Goal: Check status: Check status

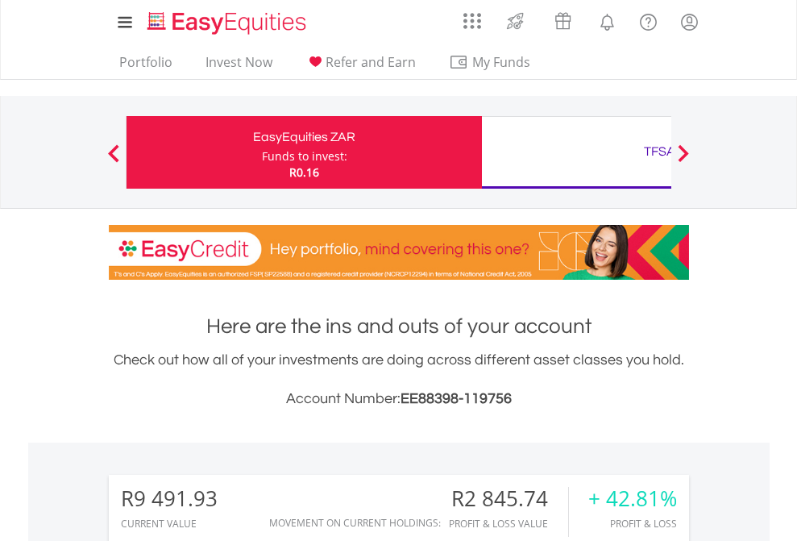
scroll to position [155, 253]
click at [262, 152] on div "Funds to invest:" at bounding box center [304, 156] width 85 height 16
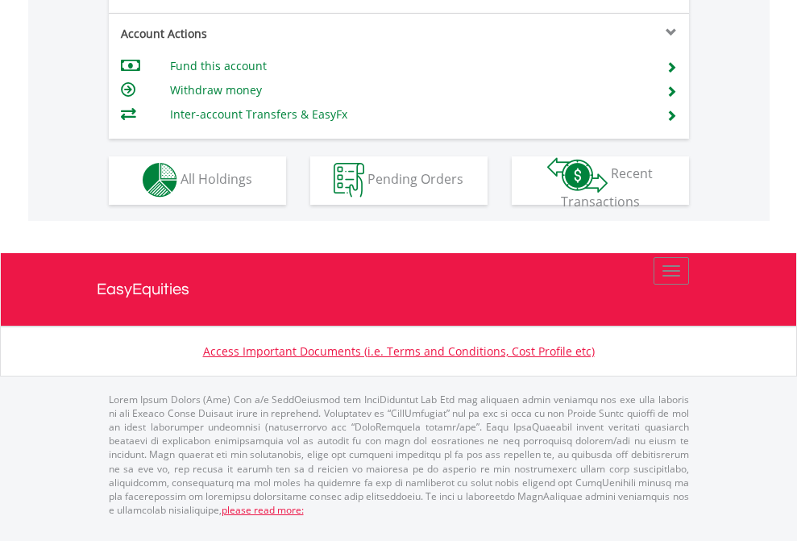
scroll to position [1506, 0]
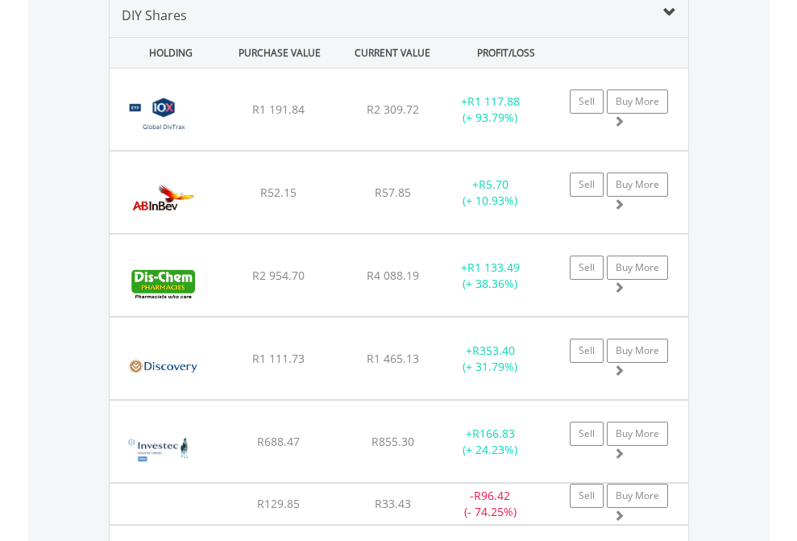
scroll to position [1557, 0]
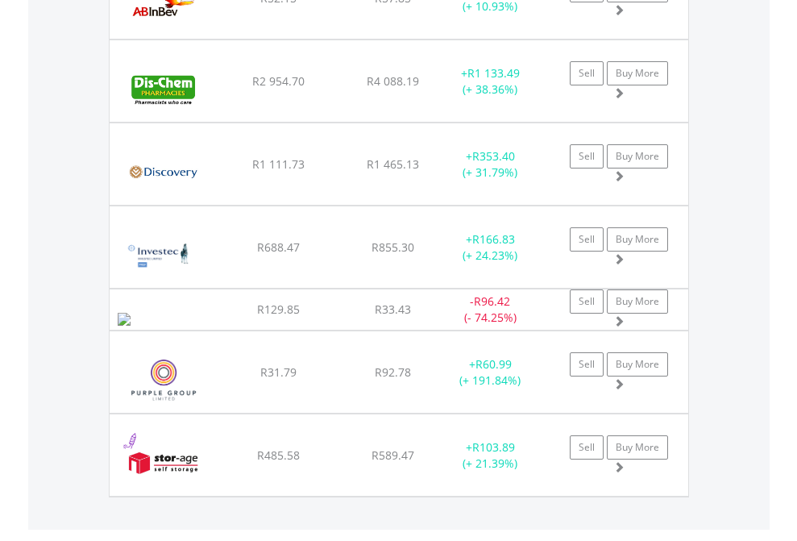
scroll to position [116, 0]
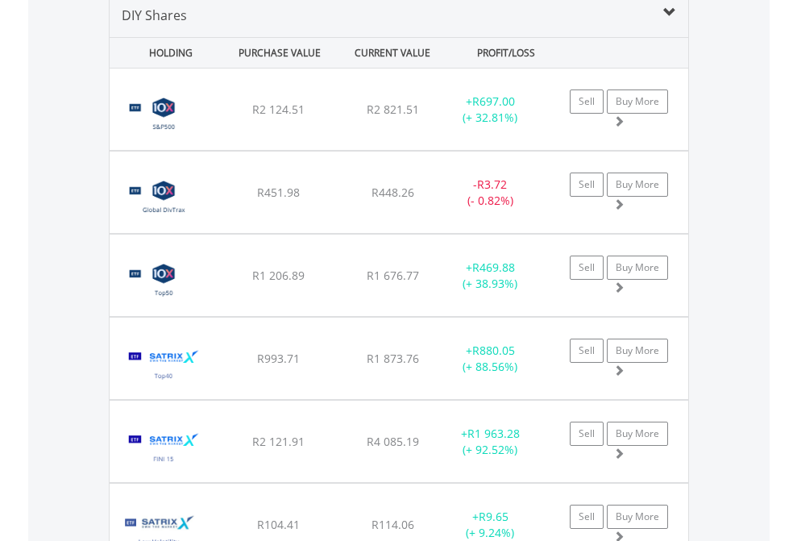
scroll to position [1557, 0]
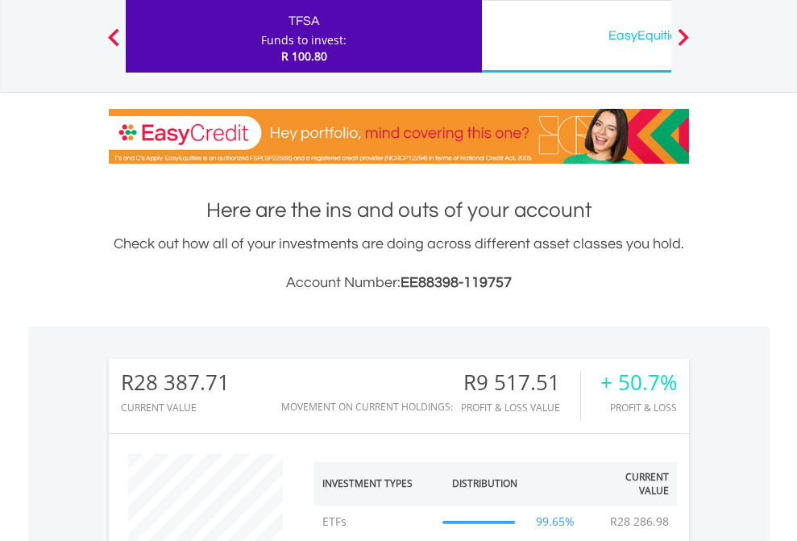
scroll to position [155, 253]
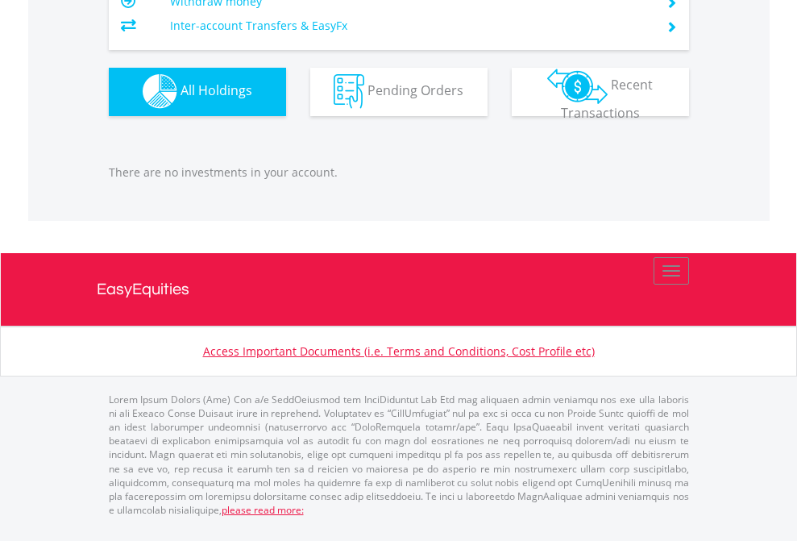
scroll to position [1595, 0]
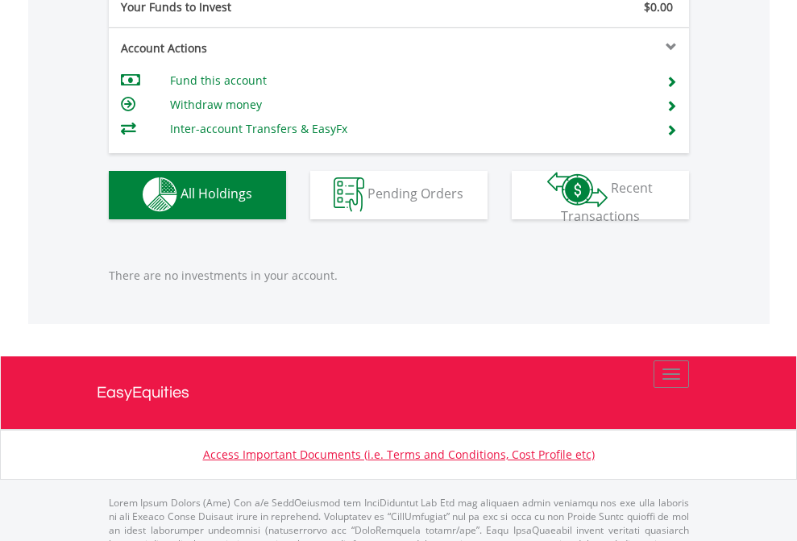
scroll to position [1595, 0]
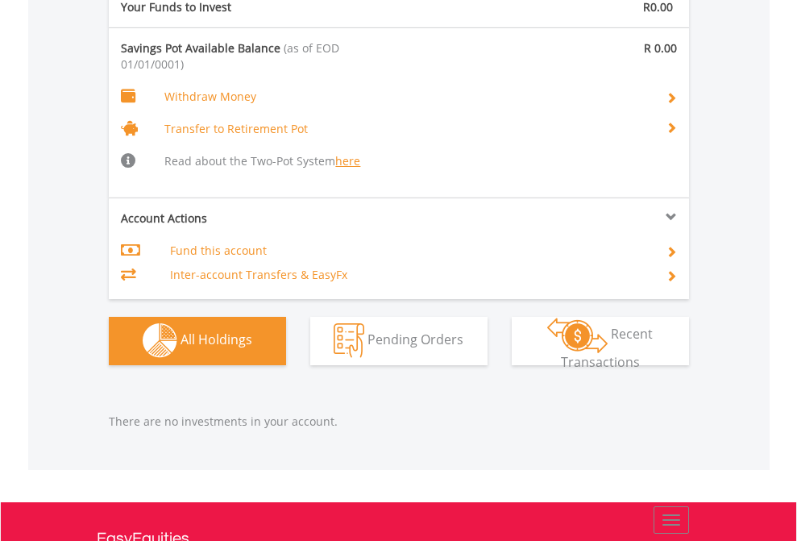
scroll to position [1689, 0]
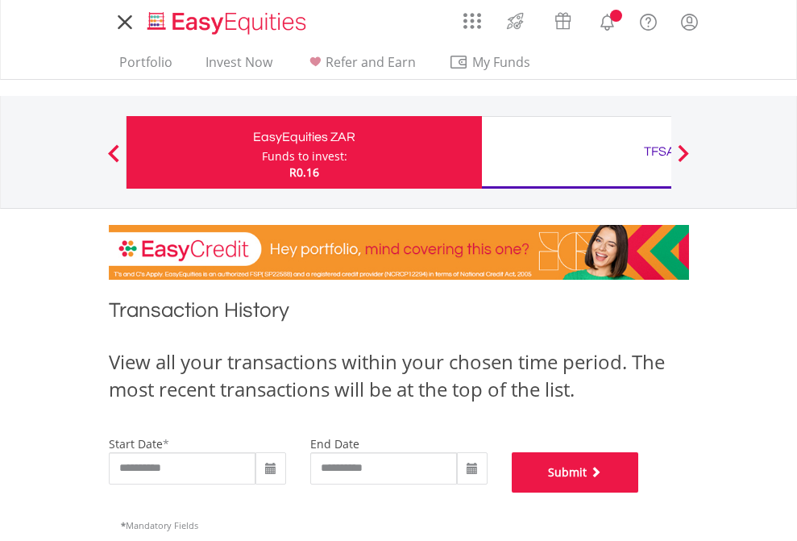
click at [639, 492] on button "Submit" at bounding box center [575, 472] width 127 height 40
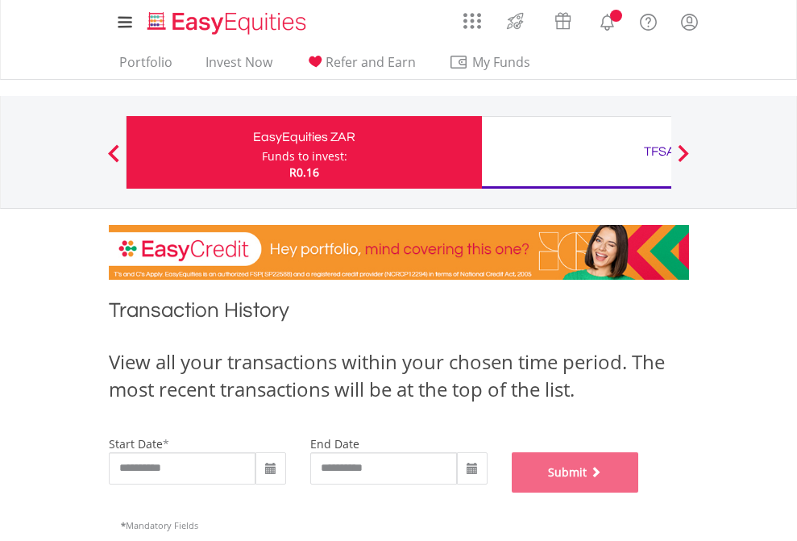
scroll to position [653, 0]
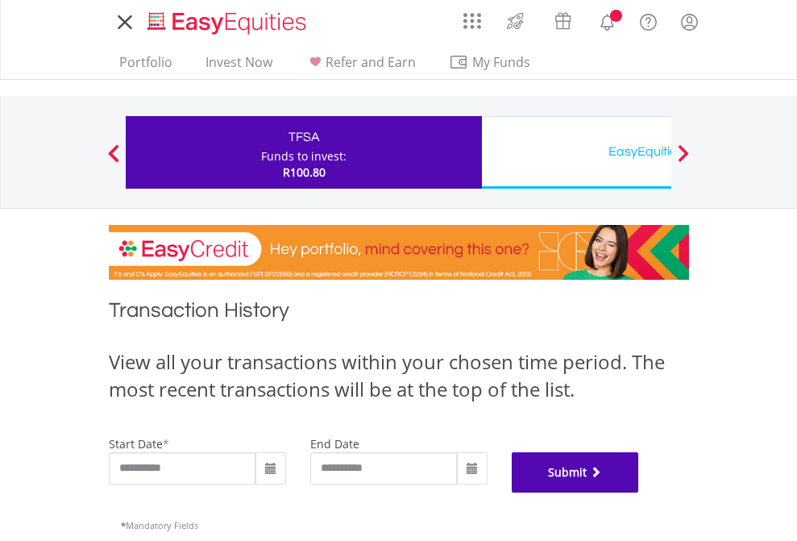
click at [639, 492] on button "Submit" at bounding box center [575, 472] width 127 height 40
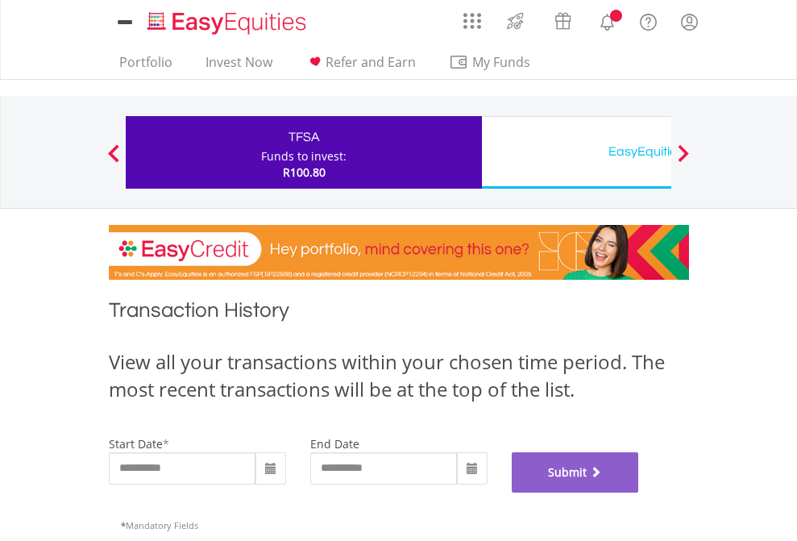
scroll to position [653, 0]
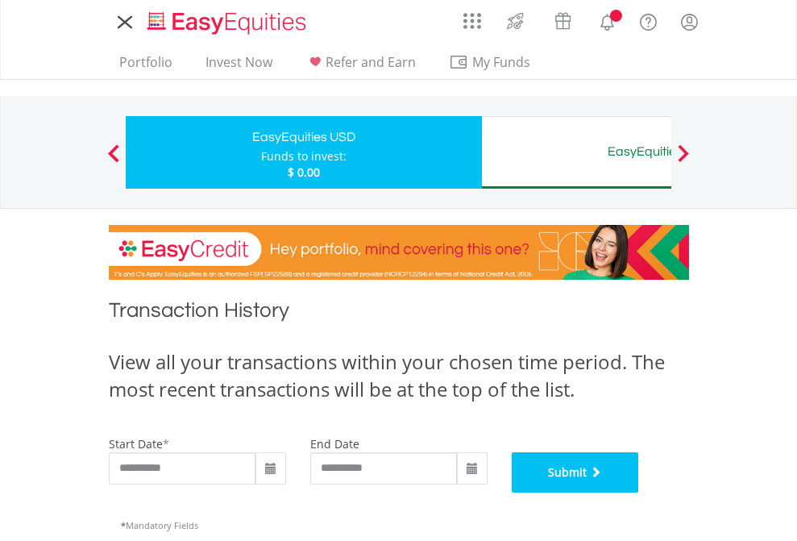
click at [639, 492] on button "Submit" at bounding box center [575, 472] width 127 height 40
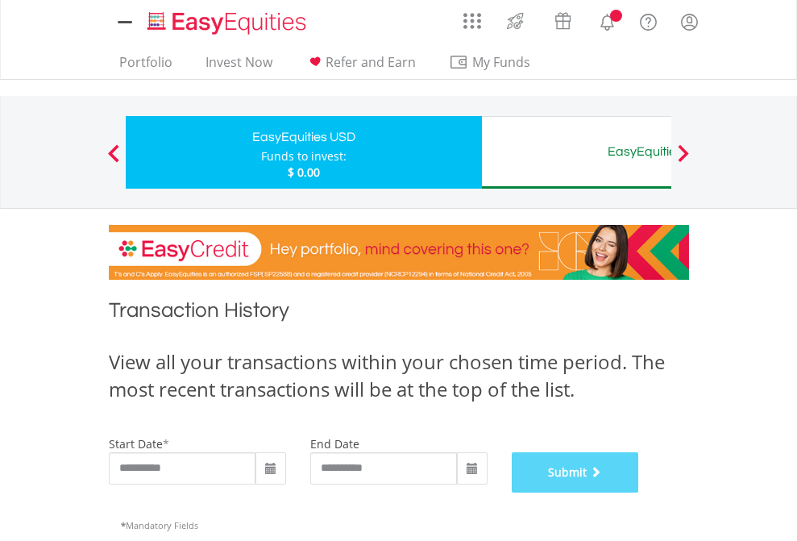
scroll to position [653, 0]
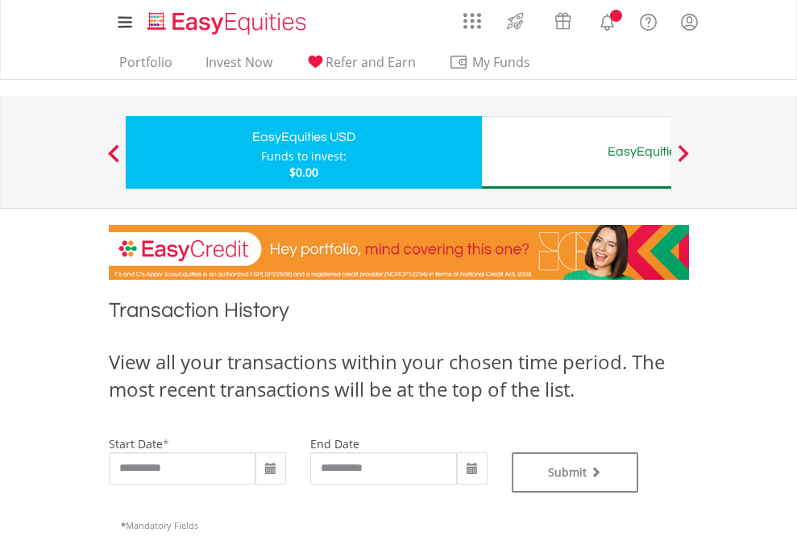
click at [576, 152] on div "EasyEquities AUD" at bounding box center [659, 151] width 336 height 23
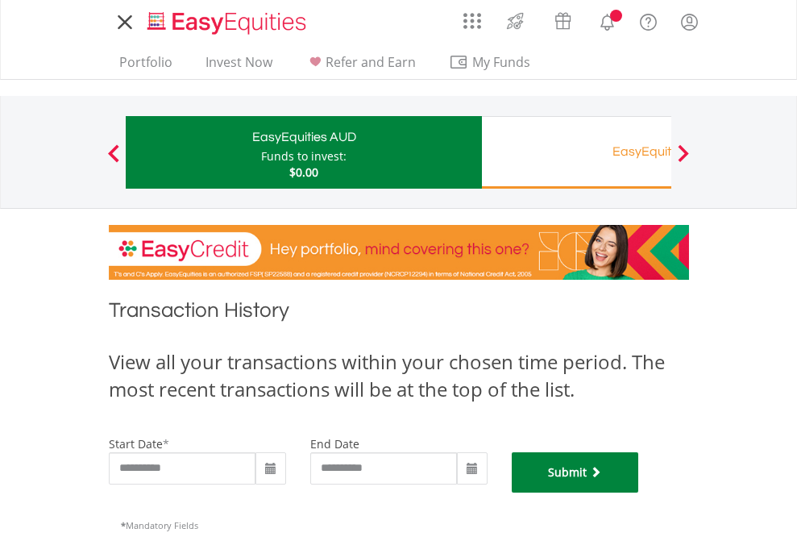
click at [639, 492] on button "Submit" at bounding box center [575, 472] width 127 height 40
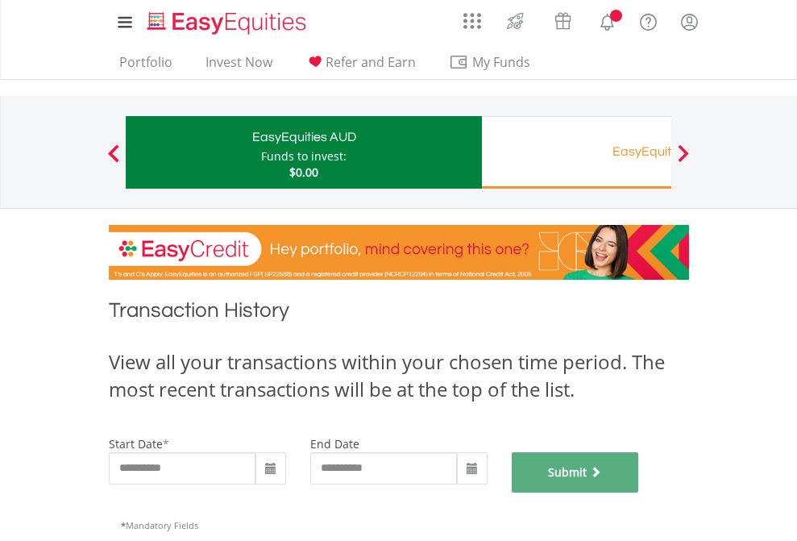
scroll to position [653, 0]
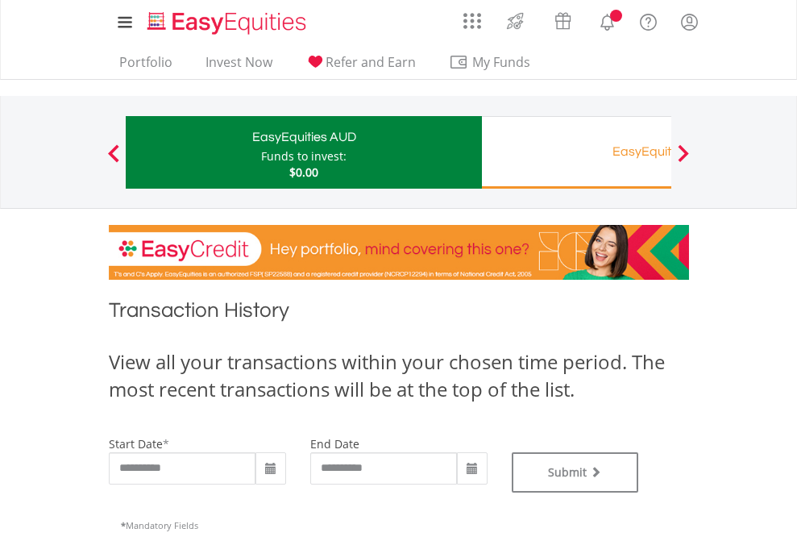
click at [576, 152] on div "EasyEquities RA" at bounding box center [659, 151] width 336 height 23
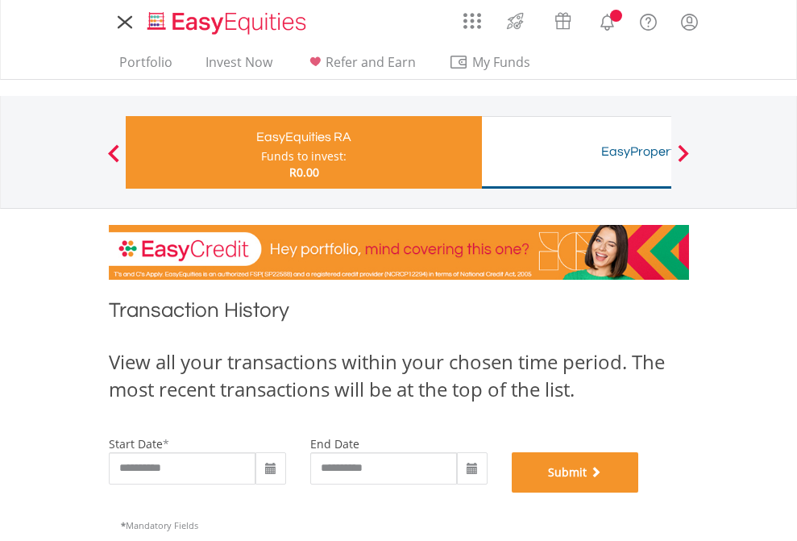
click at [639, 492] on button "Submit" at bounding box center [575, 472] width 127 height 40
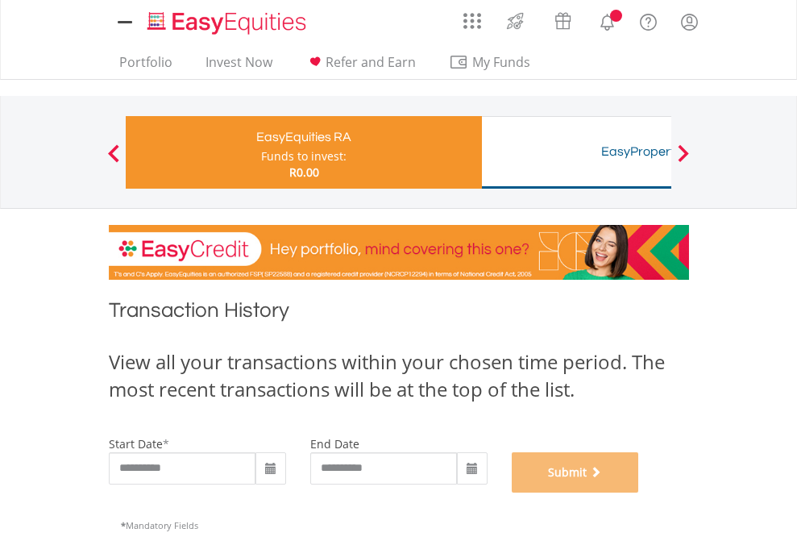
scroll to position [653, 0]
